Goal: Information Seeking & Learning: Learn about a topic

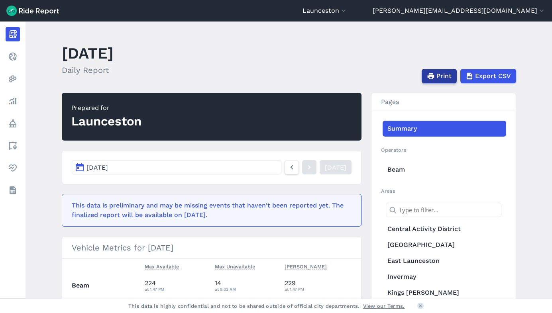
scroll to position [46, 0]
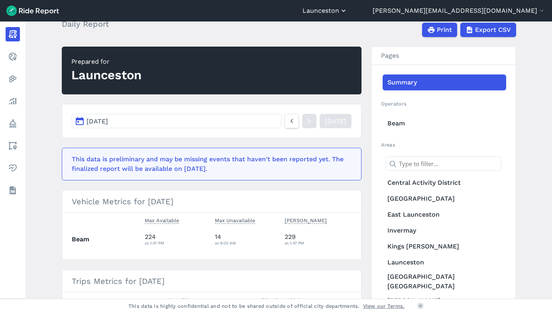
click at [348, 13] on button "Launceston" at bounding box center [325, 11] width 45 height 10
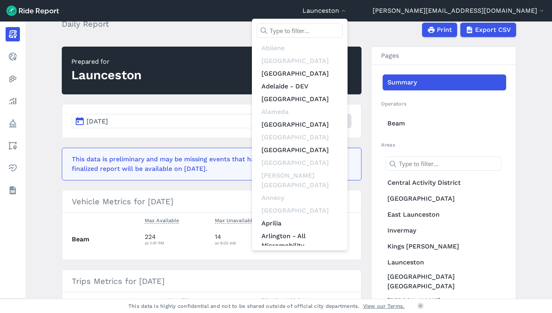
click at [343, 29] on input "text" at bounding box center [300, 31] width 86 height 14
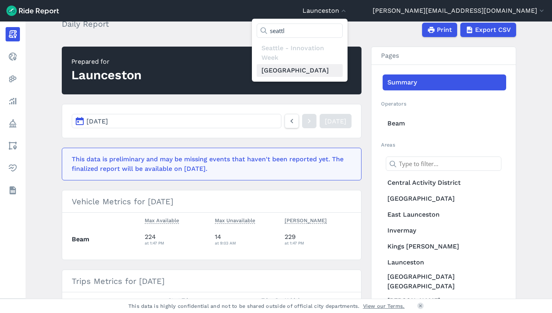
type input "seattl"
click at [343, 71] on link "[GEOGRAPHIC_DATA]" at bounding box center [300, 70] width 86 height 13
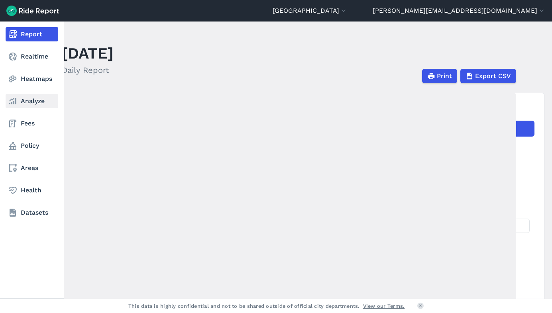
click at [23, 99] on link "Analyze" at bounding box center [32, 101] width 53 height 14
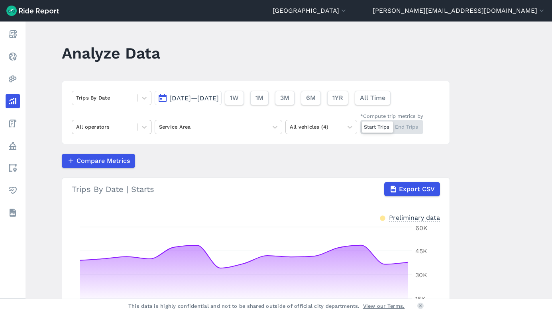
click at [131, 124] on div at bounding box center [104, 126] width 57 height 9
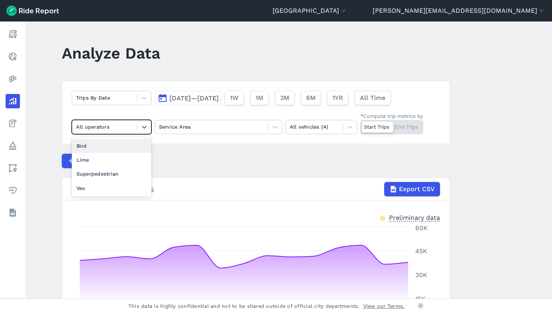
click at [114, 147] on div "Bird" at bounding box center [112, 146] width 80 height 14
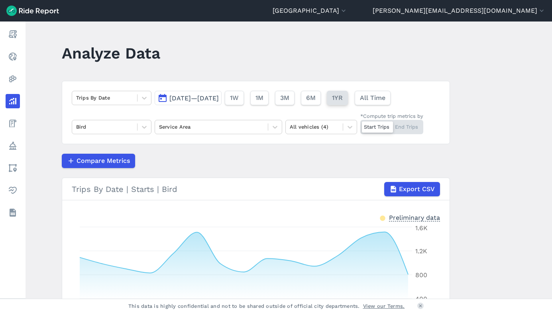
click at [343, 98] on span "1YR" at bounding box center [337, 98] width 11 height 10
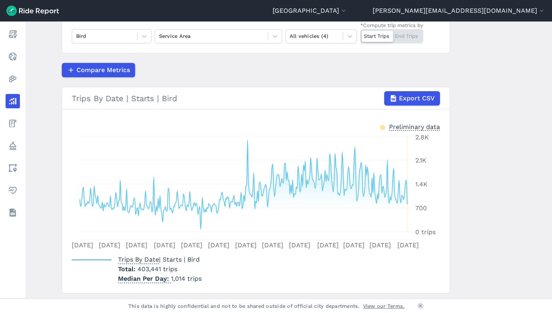
scroll to position [91, 0]
